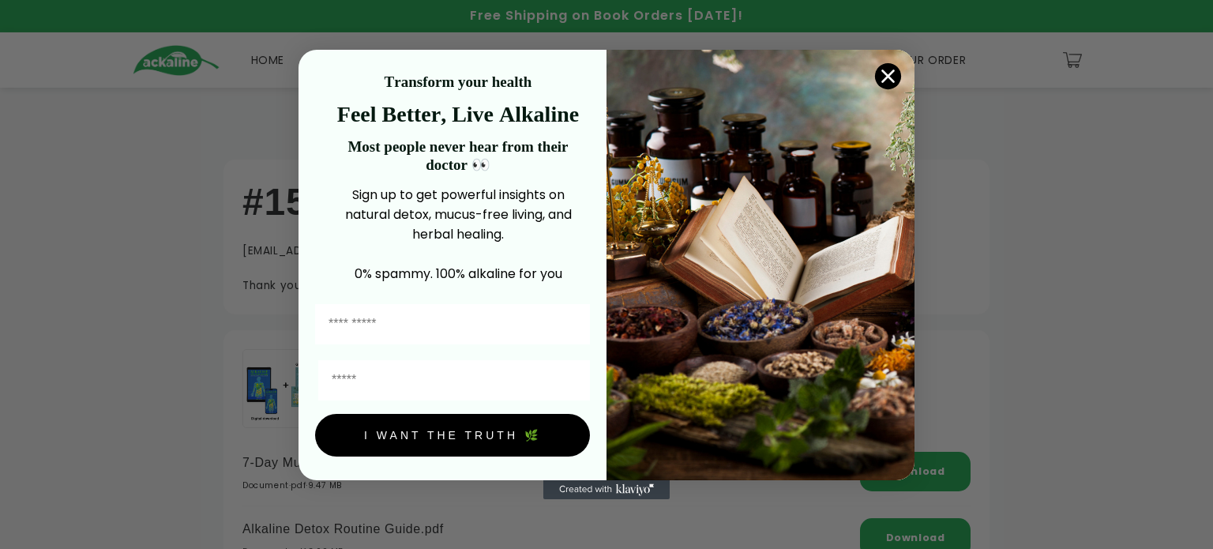
click at [884, 78] on circle "Close dialog" at bounding box center [888, 76] width 26 height 26
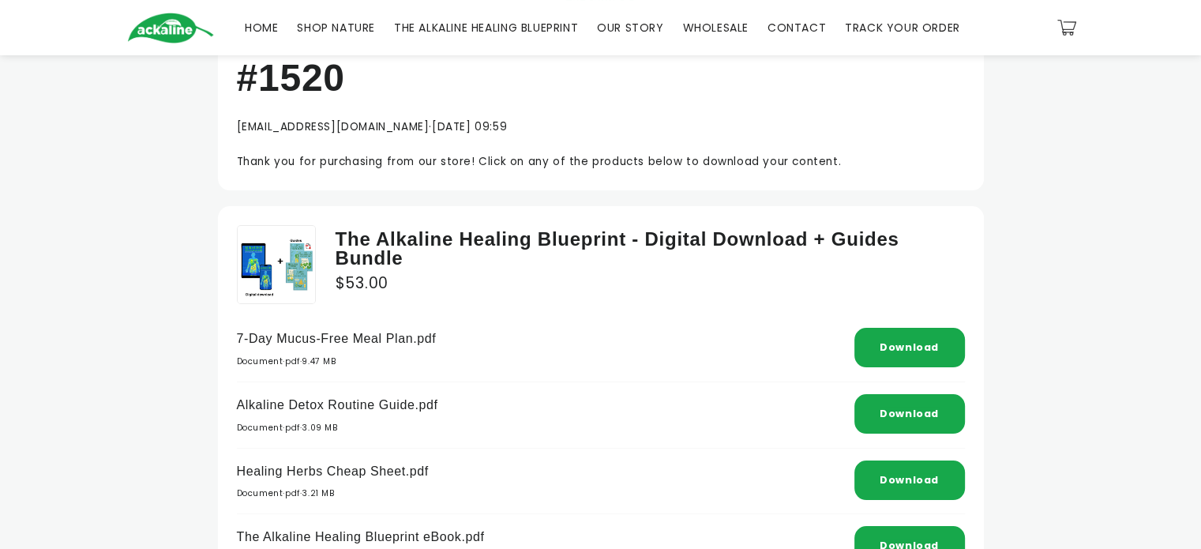
scroll to position [118, 0]
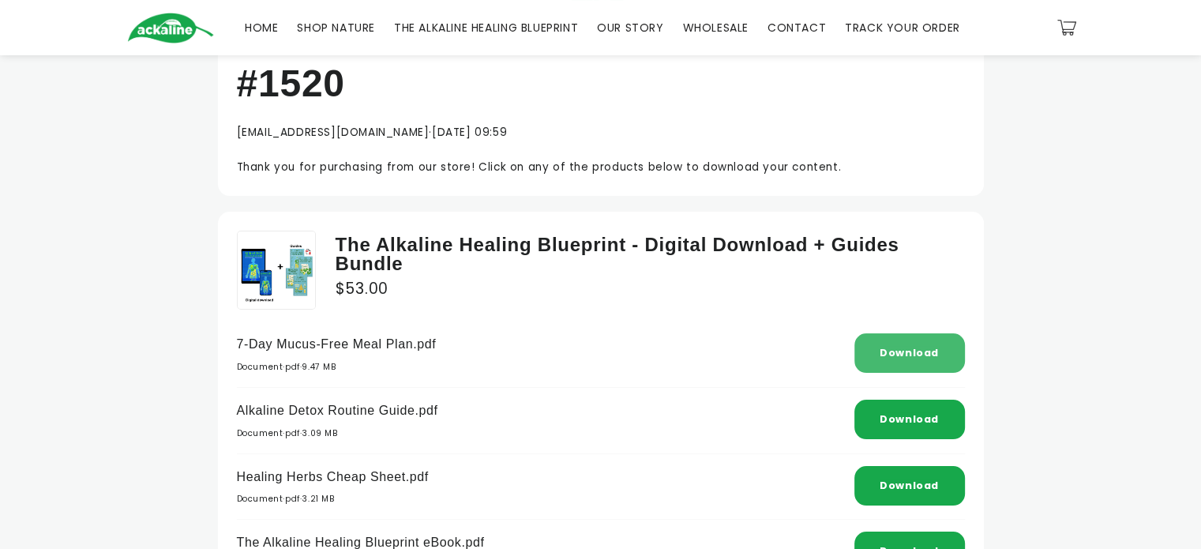
click at [877, 351] on div "Download" at bounding box center [910, 352] width 111 height 39
click at [319, 413] on p "Alkaline Detox Routine Guide.pdf" at bounding box center [337, 411] width 201 height 23
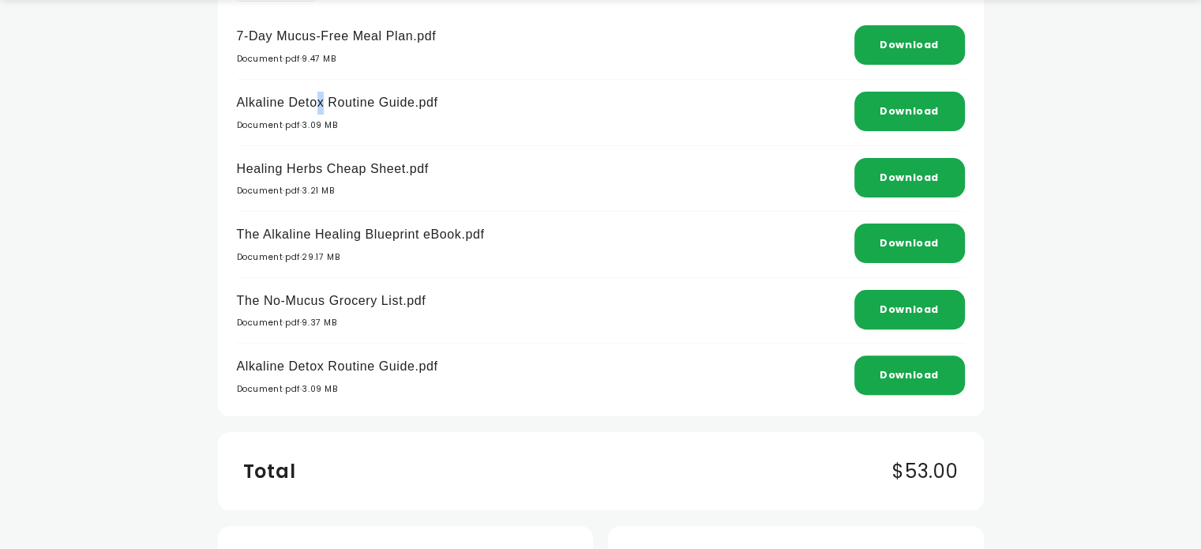
scroll to position [434, 0]
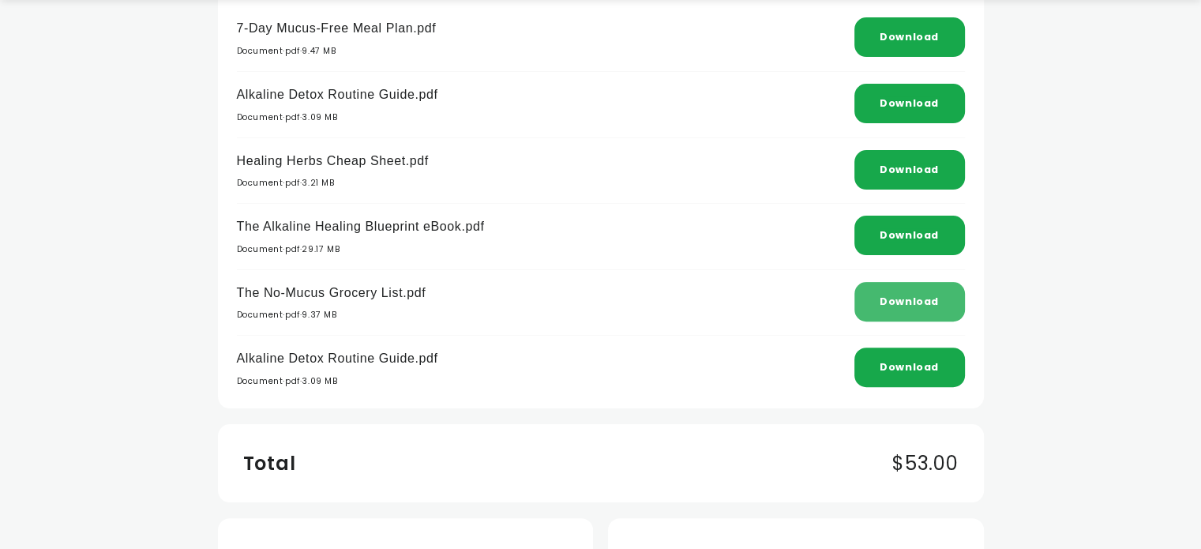
click at [915, 299] on link "Download" at bounding box center [909, 301] width 59 height 13
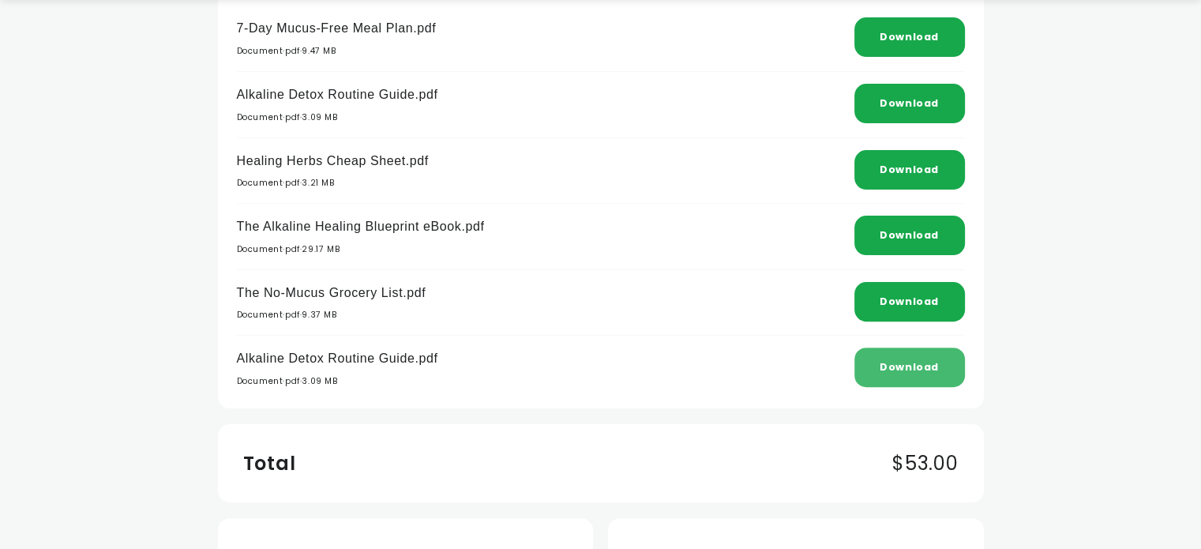
click at [900, 367] on link "Download" at bounding box center [909, 366] width 59 height 13
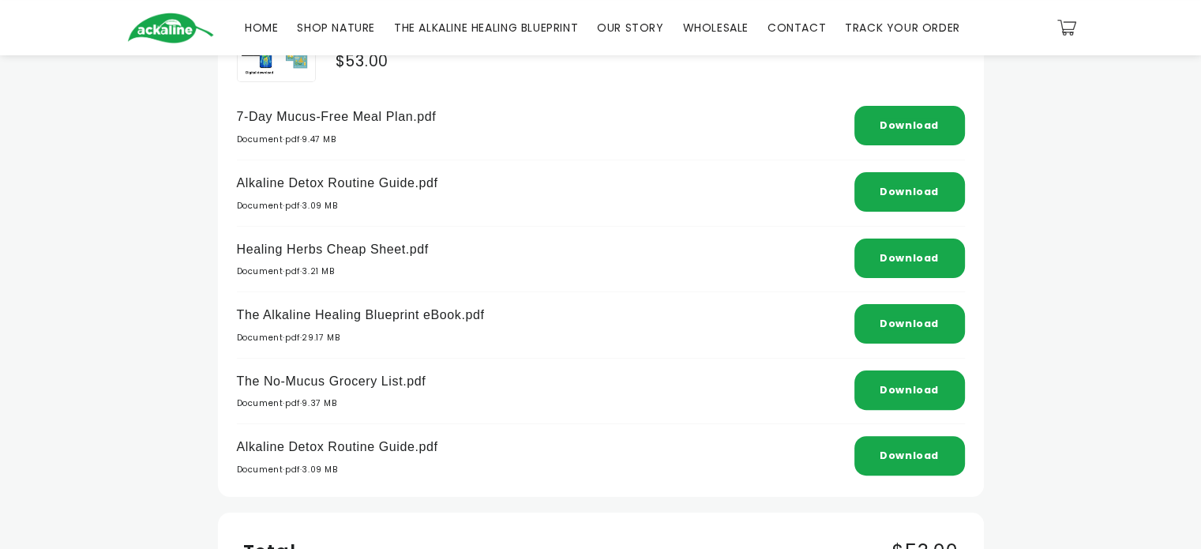
scroll to position [335, 0]
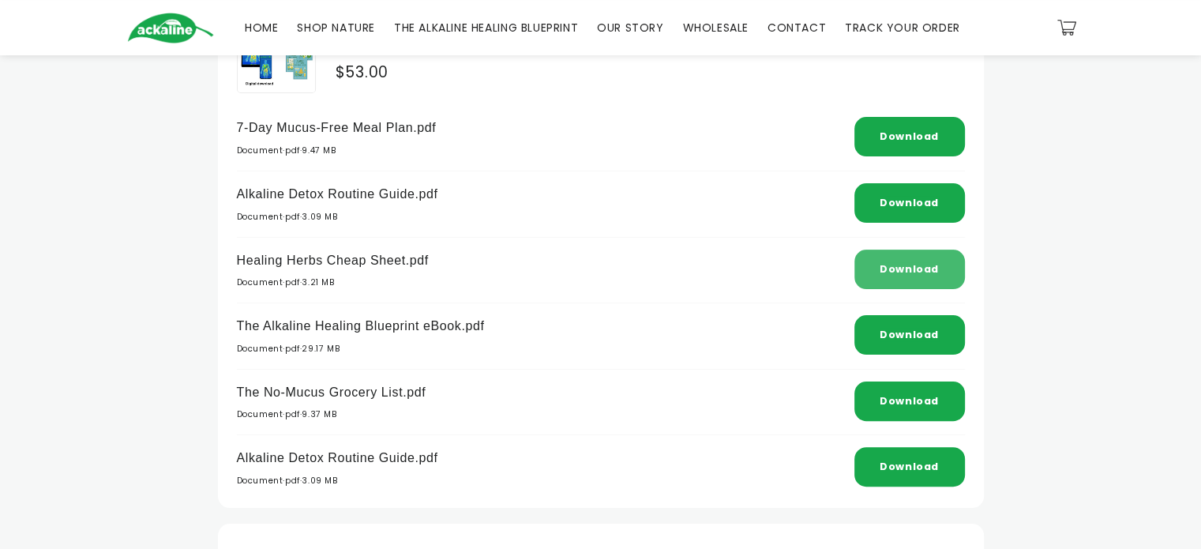
click at [922, 271] on link "Download" at bounding box center [909, 268] width 59 height 13
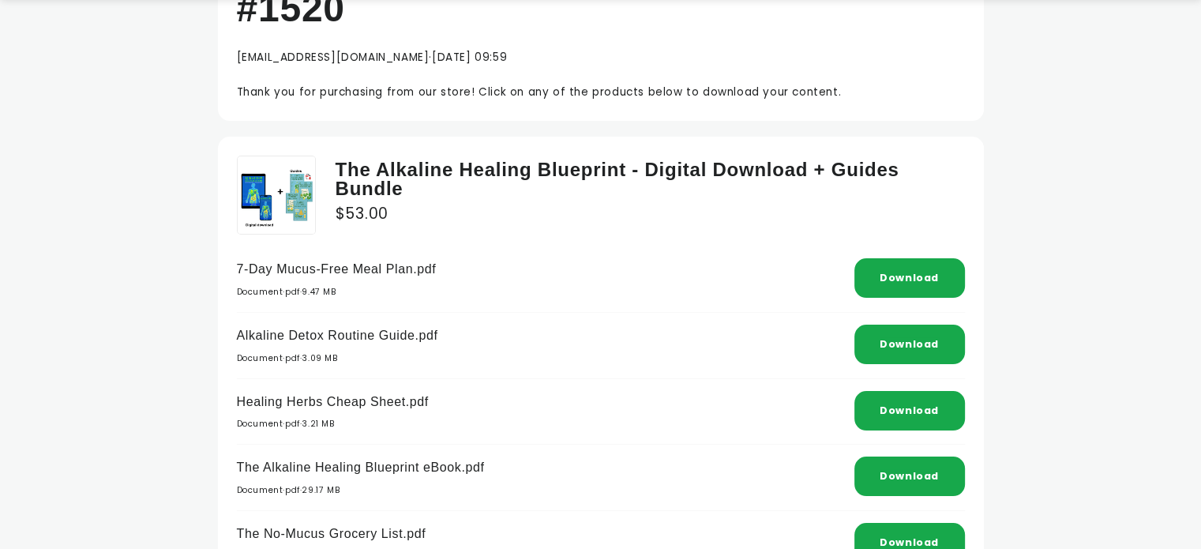
scroll to position [237, 0]
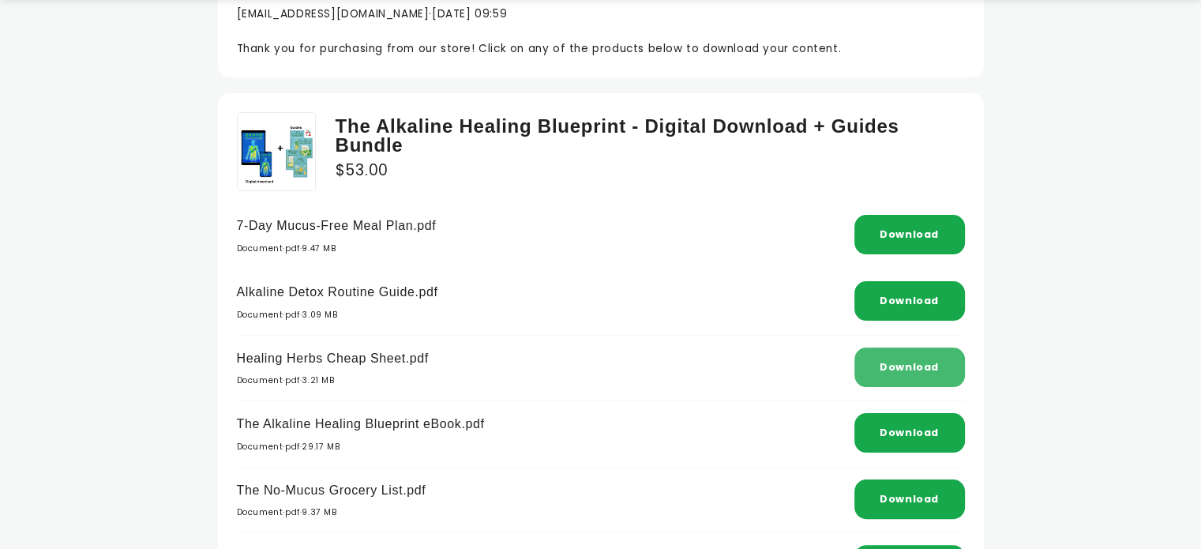
click at [897, 368] on link "Download" at bounding box center [909, 366] width 59 height 13
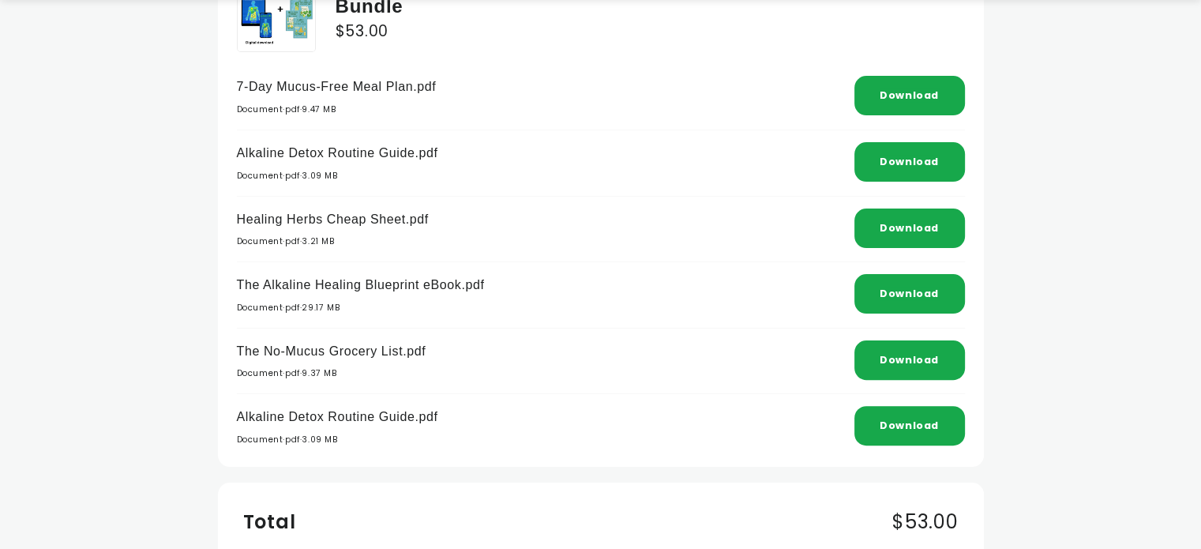
scroll to position [395, 0]
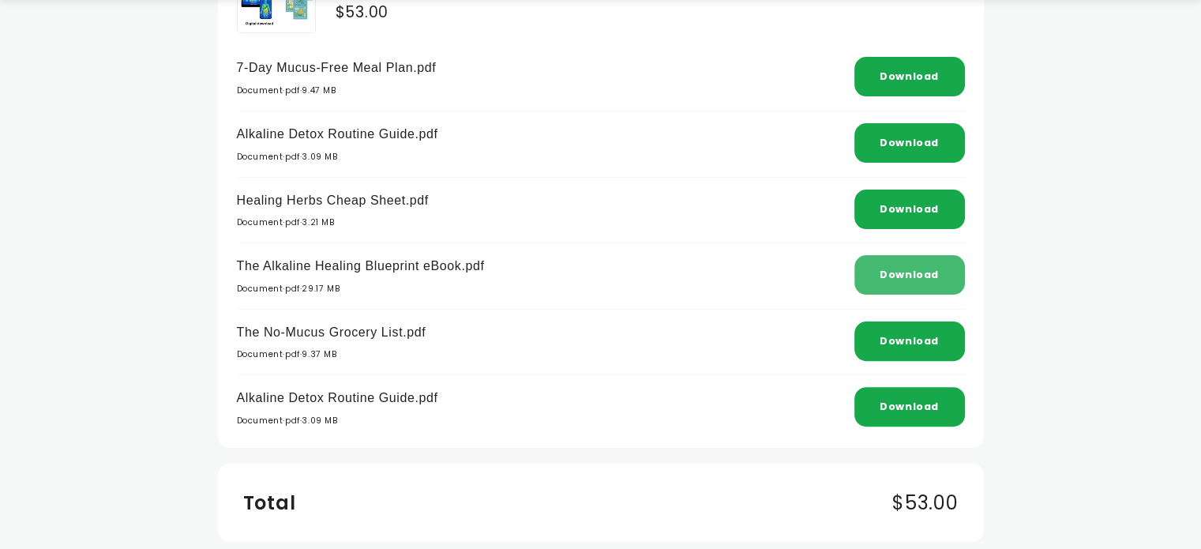
click at [912, 273] on link "Download" at bounding box center [909, 274] width 59 height 13
click at [276, 400] on p "Alkaline Detox Routine Guide.pdf" at bounding box center [337, 398] width 201 height 23
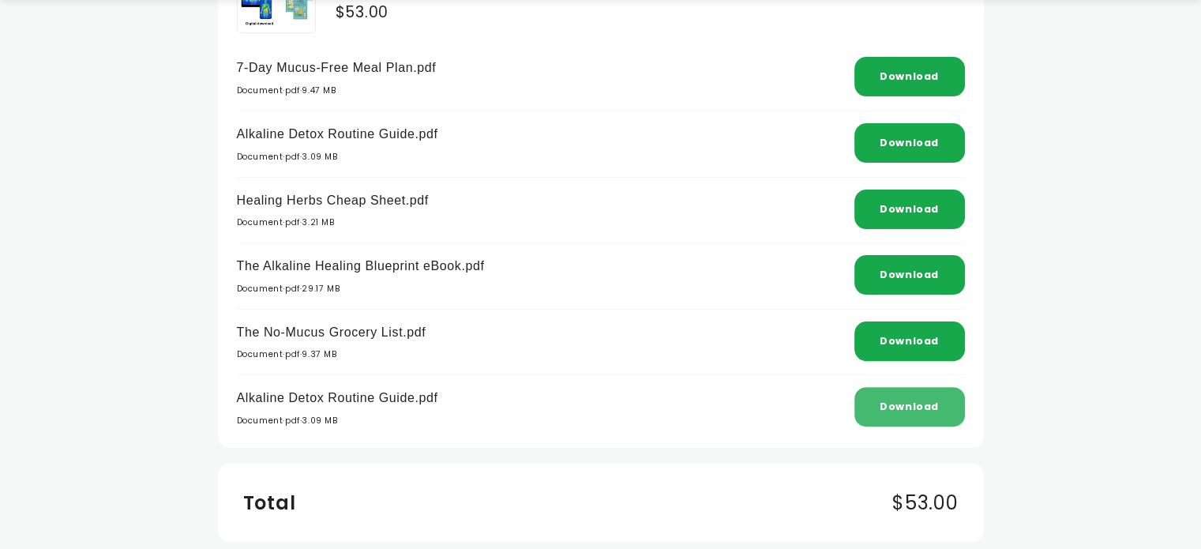
click at [866, 398] on div "Download" at bounding box center [910, 406] width 111 height 39
